Goal: Browse casually

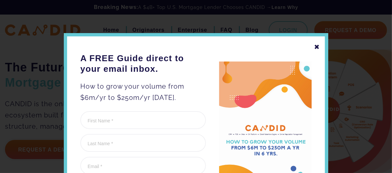
click at [315, 47] on div "✖" at bounding box center [317, 46] width 6 height 11
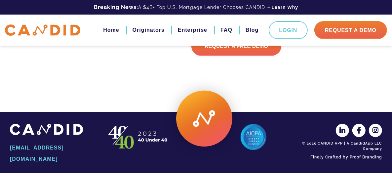
scroll to position [981, 0]
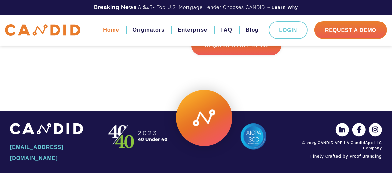
click at [109, 31] on link "Home" at bounding box center [111, 29] width 16 height 11
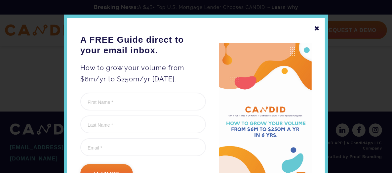
scroll to position [29, 0]
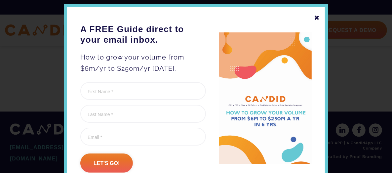
click at [314, 17] on div "✖" at bounding box center [317, 17] width 6 height 11
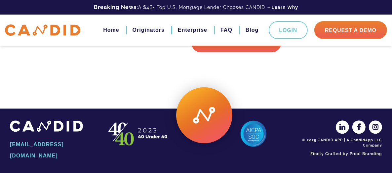
scroll to position [970, 0]
